Goal: Task Accomplishment & Management: Manage account settings

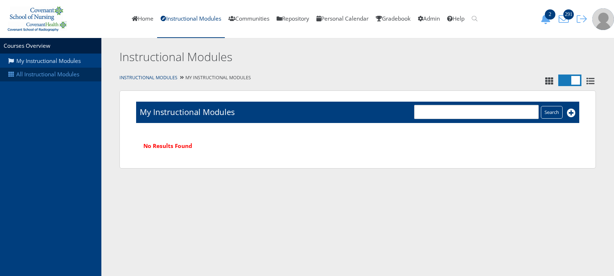
click at [70, 79] on link "All Instructional Modules" at bounding box center [50, 75] width 101 height 14
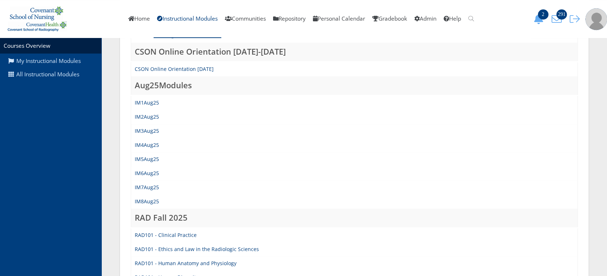
scroll to position [146, 0]
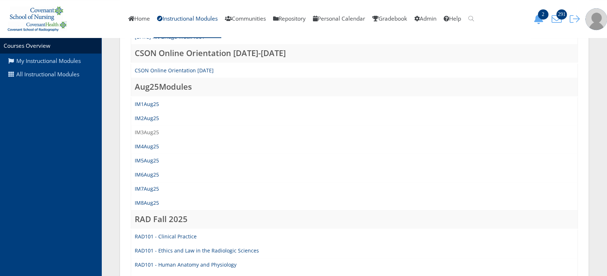
click at [151, 129] on link "IM3Aug25" at bounding box center [147, 132] width 24 height 7
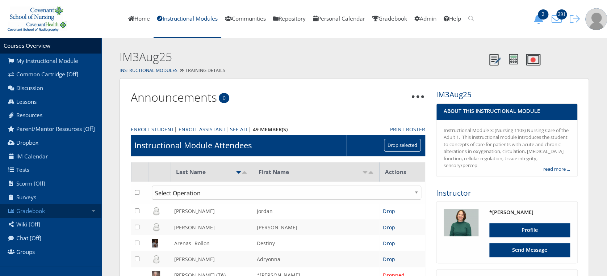
click at [62, 215] on link "Gradebook" at bounding box center [50, 211] width 101 height 14
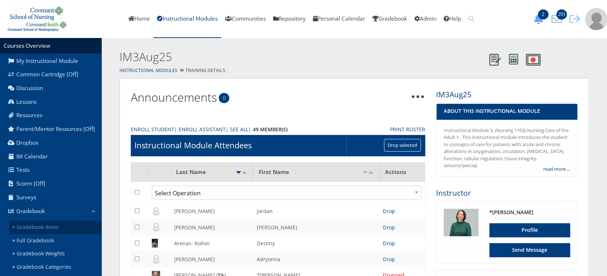
click at [60, 231] on link "Gradebook Items" at bounding box center [55, 227] width 92 height 13
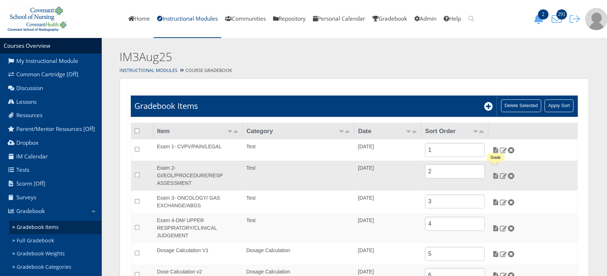
click at [495, 173] on img at bounding box center [496, 176] width 8 height 7
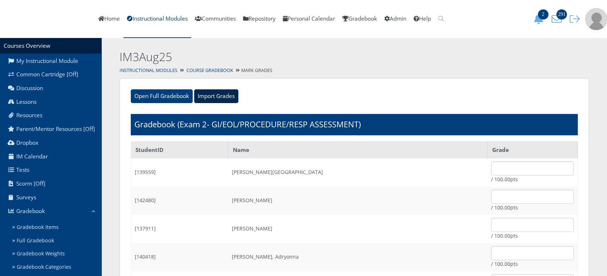
click at [232, 98] on input "Import Grades" at bounding box center [216, 96] width 44 height 14
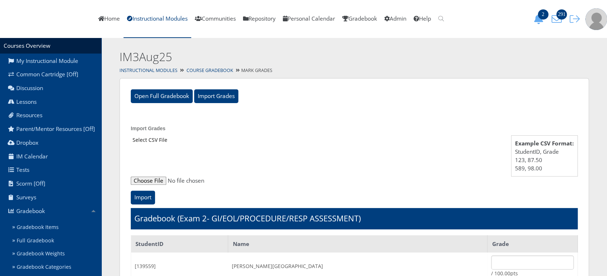
click at [153, 185] on input "file" at bounding box center [354, 181] width 447 height 9
type input "C:\fakepath\ET_Results_IM3Aug25E2.csv"
click at [141, 195] on input "Import" at bounding box center [143, 198] width 24 height 14
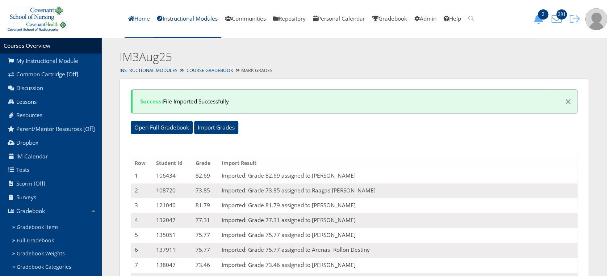
click at [129, 14] on link "Home" at bounding box center [139, 19] width 29 height 38
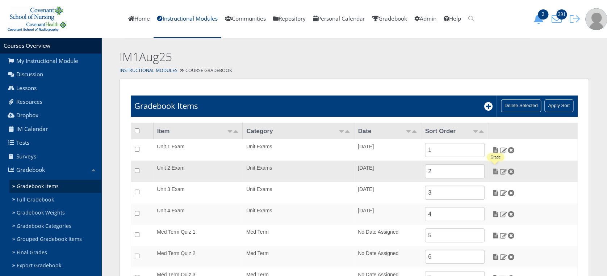
click at [495, 172] on img at bounding box center [496, 171] width 8 height 7
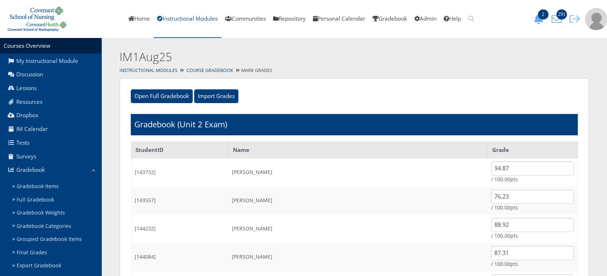
click at [181, 18] on link "Instructional Modules" at bounding box center [188, 19] width 68 height 38
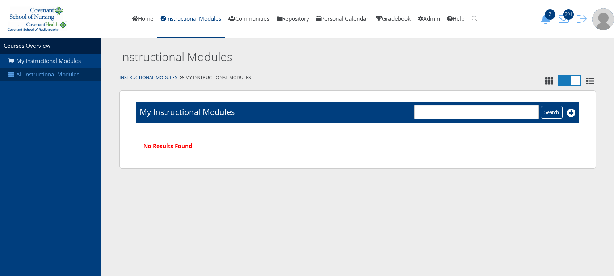
click at [50, 79] on link "All Instructional Modules" at bounding box center [50, 75] width 101 height 14
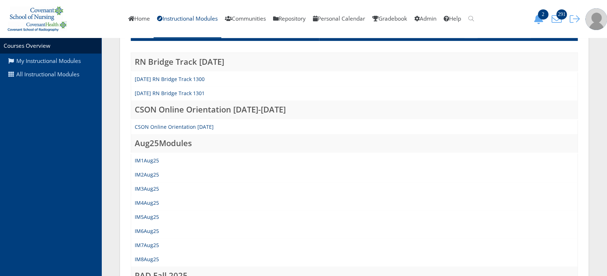
scroll to position [102, 0]
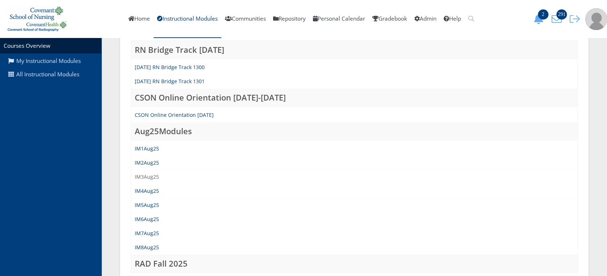
click at [152, 177] on link "IM3Aug25" at bounding box center [147, 176] width 24 height 7
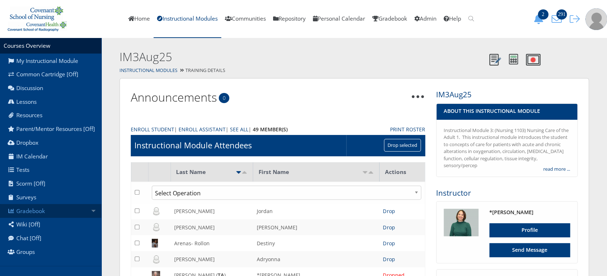
click at [80, 210] on link "Gradebook" at bounding box center [50, 211] width 101 height 14
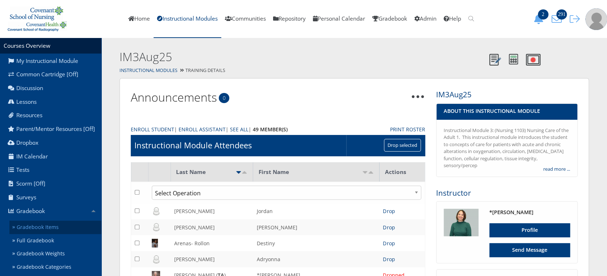
click at [73, 234] on link "Gradebook Items" at bounding box center [55, 227] width 92 height 13
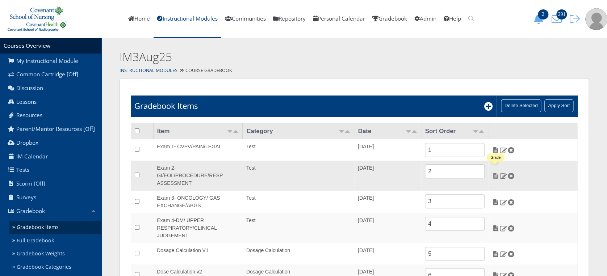
click at [494, 173] on img at bounding box center [496, 176] width 8 height 7
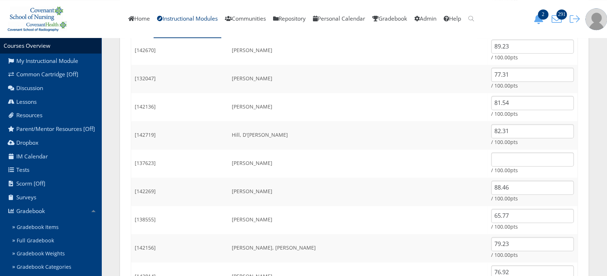
scroll to position [418, 0]
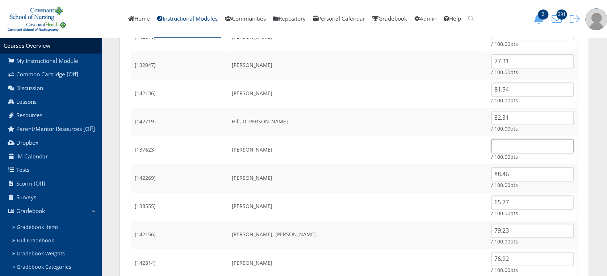
click at [514, 143] on input "text" at bounding box center [532, 146] width 83 height 14
type input "3"
type input "83.08"
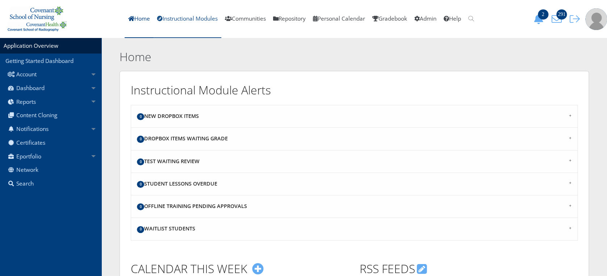
click at [187, 16] on link "Instructional Modules" at bounding box center [188, 19] width 68 height 38
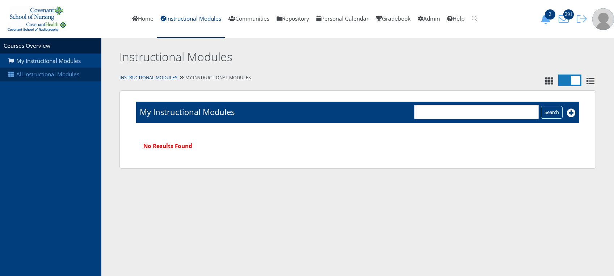
click at [66, 75] on link "All Instructional Modules" at bounding box center [50, 75] width 101 height 14
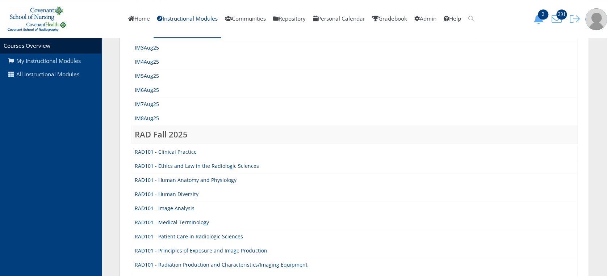
scroll to position [234, 0]
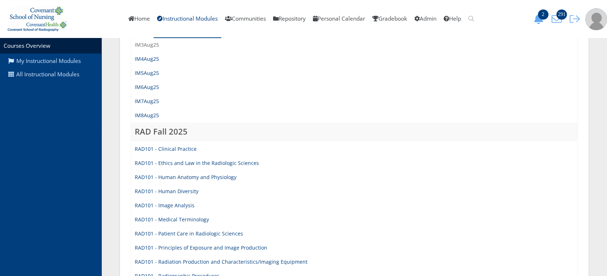
click at [145, 43] on link "IM3Aug25" at bounding box center [147, 44] width 24 height 7
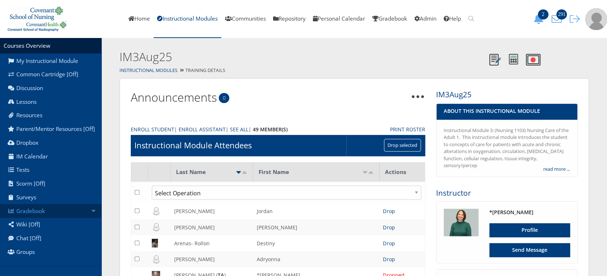
click at [35, 211] on link "Gradebook" at bounding box center [50, 211] width 101 height 14
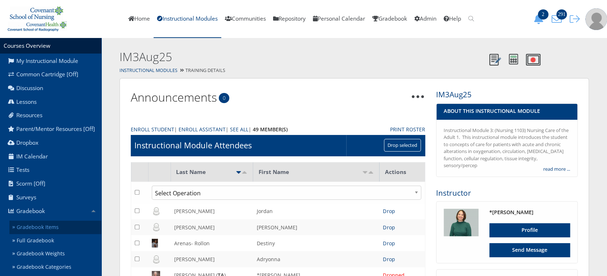
click at [47, 232] on link "Gradebook Items" at bounding box center [55, 227] width 92 height 13
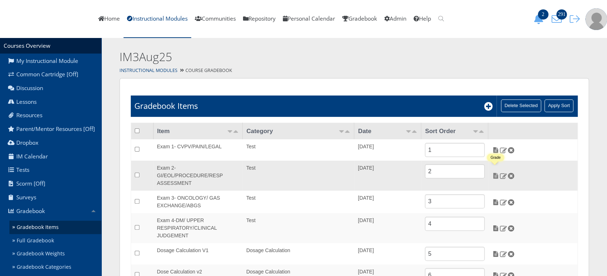
click at [494, 173] on img at bounding box center [496, 176] width 8 height 7
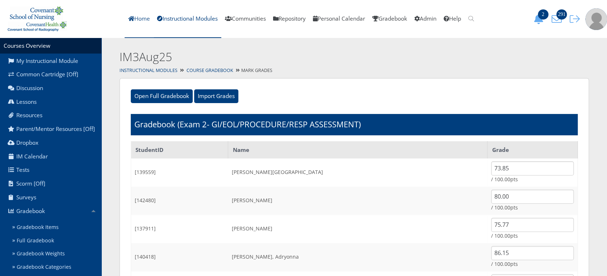
click at [133, 20] on link "Home" at bounding box center [139, 19] width 29 height 38
